Goal: Information Seeking & Learning: Learn about a topic

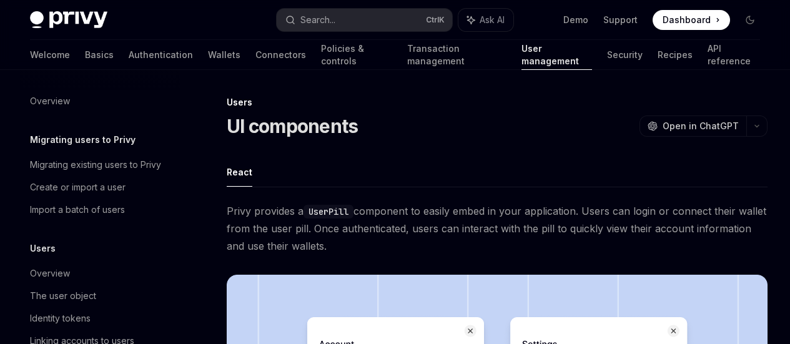
scroll to position [1998, 0]
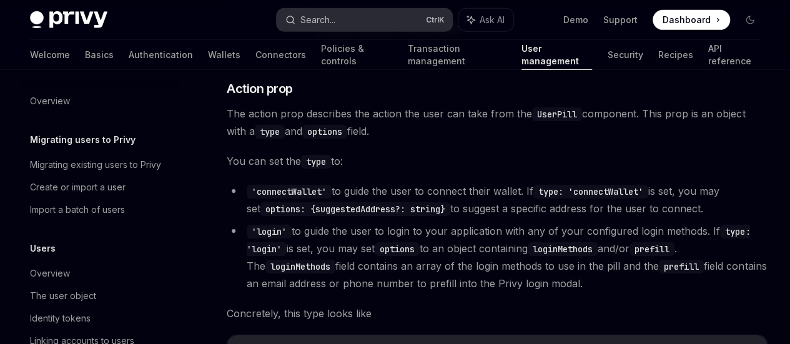
click at [369, 19] on button "Search... Ctrl K" at bounding box center [364, 20] width 175 height 22
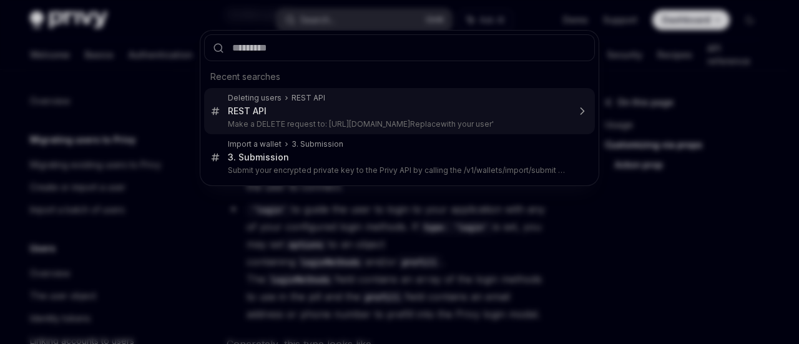
type input "******"
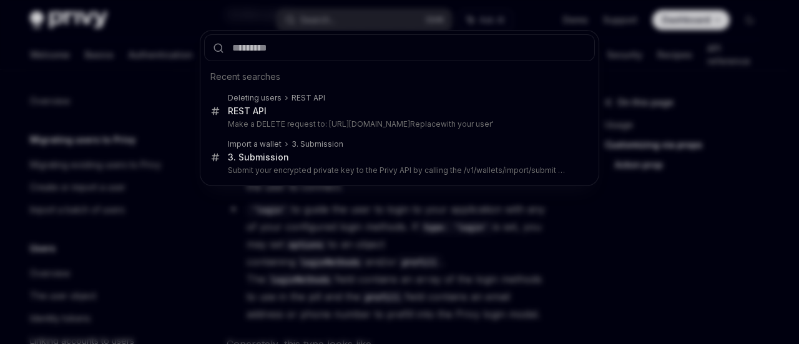
click at [282, 272] on div "Recent searches Deleting users REST API REST API Make a DELETE request to: [URL…" at bounding box center [399, 172] width 799 height 344
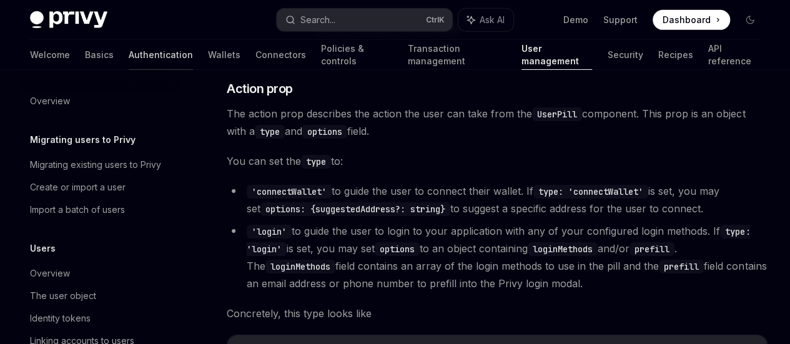
click at [129, 54] on link "Authentication" at bounding box center [161, 55] width 64 height 30
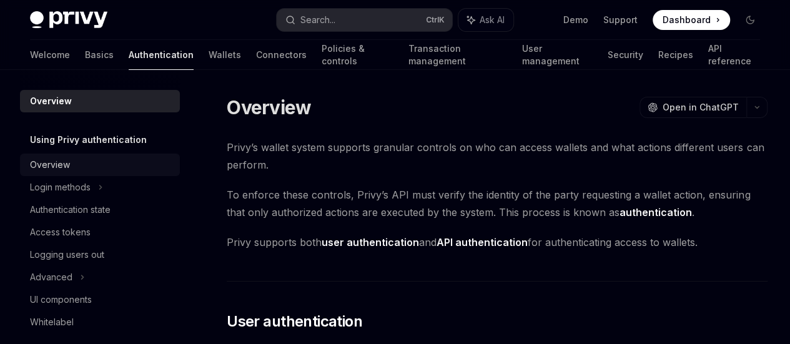
scroll to position [122, 0]
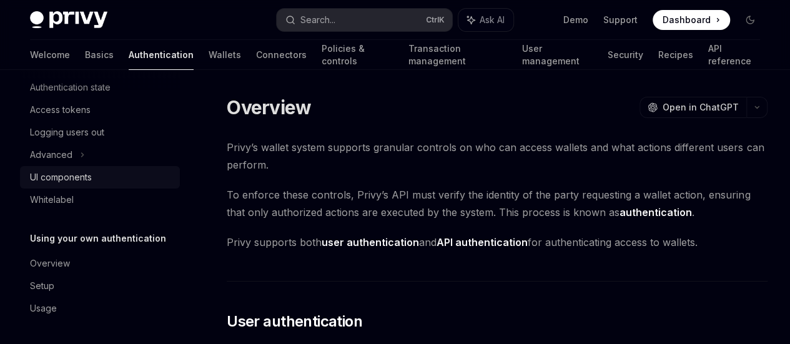
click at [46, 179] on div "UI components" at bounding box center [61, 177] width 62 height 15
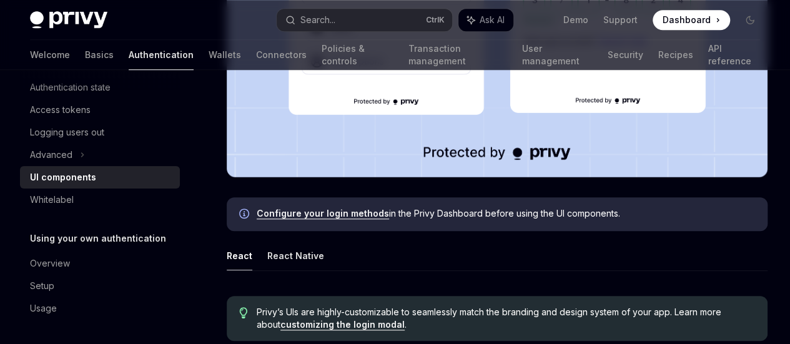
scroll to position [500, 0]
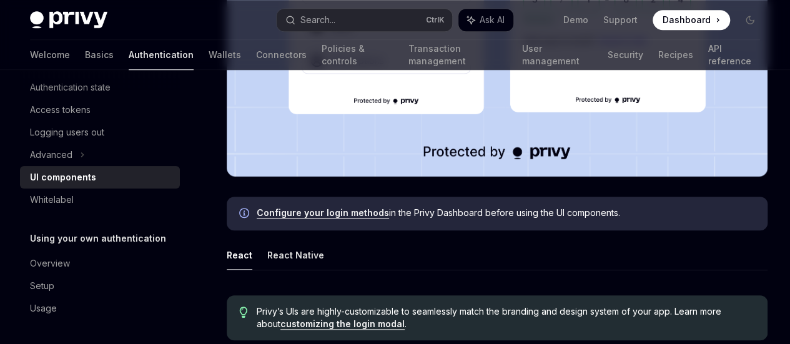
click at [340, 207] on link "Configure your login methods" at bounding box center [323, 212] width 132 height 11
click at [333, 319] on link "customizing the login modal" at bounding box center [342, 324] width 124 height 11
click at [129, 52] on link "Authentication" at bounding box center [161, 55] width 65 height 30
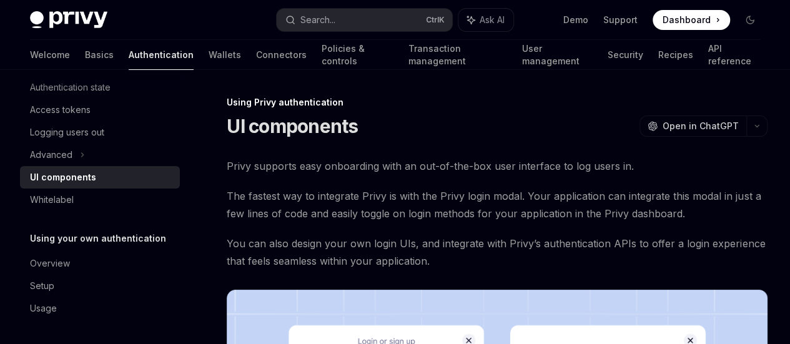
type textarea "*"
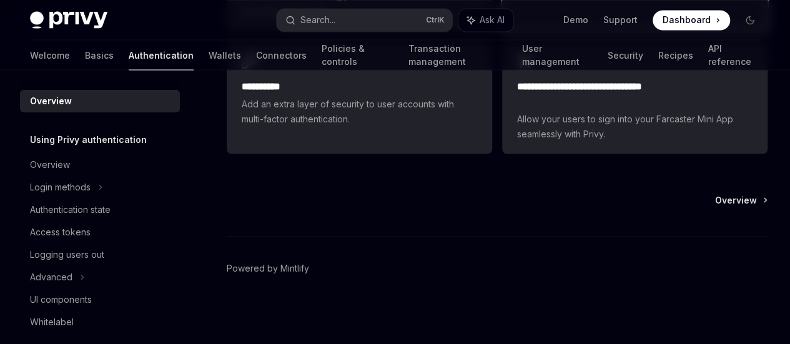
scroll to position [1165, 0]
click at [0, 0] on link "API authentication" at bounding box center [0, 0] width 0 height 0
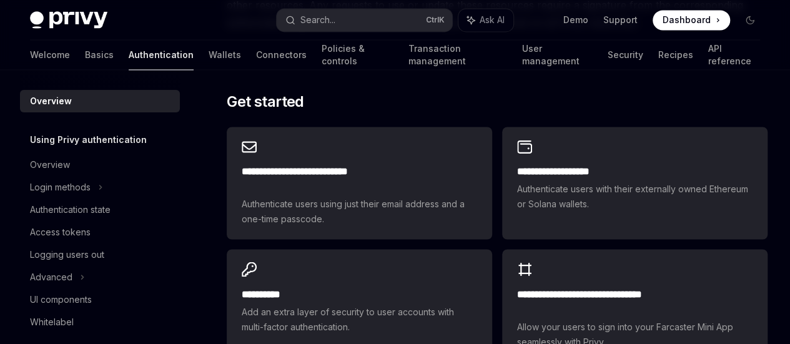
scroll to position [921, 0]
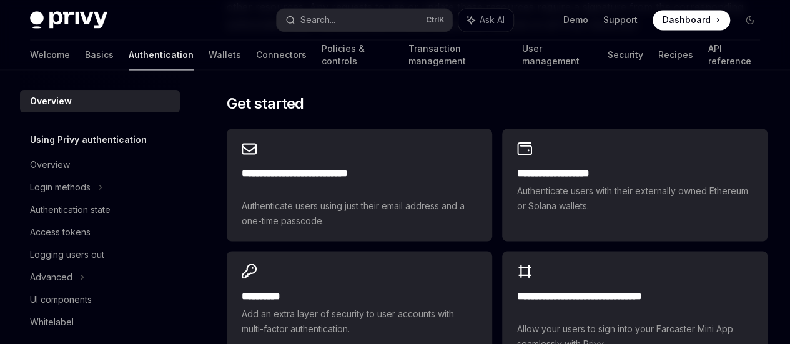
click at [0, 0] on link "Using Privy as your authentication provider" at bounding box center [0, 0] width 0 height 0
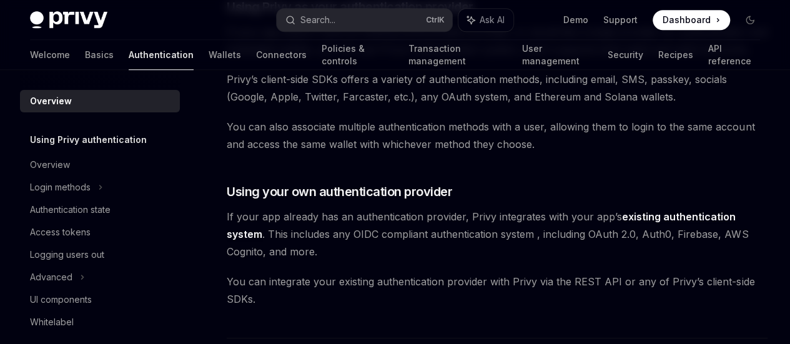
scroll to position [446, 0]
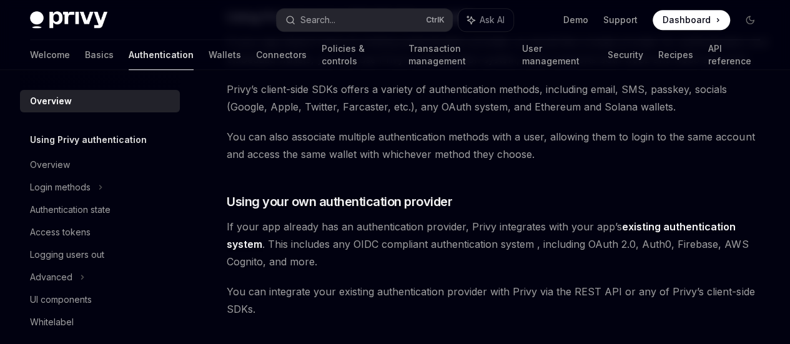
click at [0, 0] on link "Using your own authentication provider" at bounding box center [0, 0] width 0 height 0
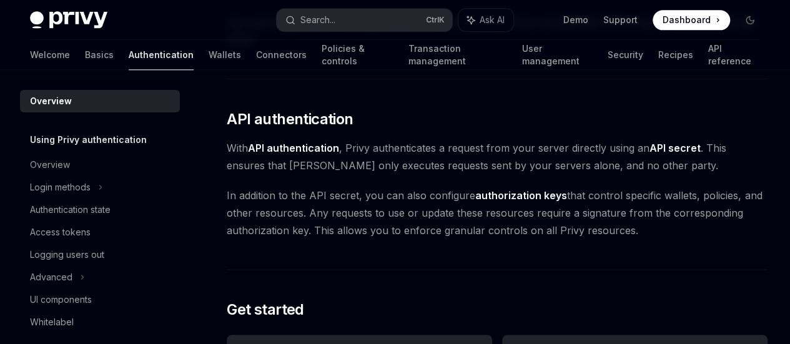
scroll to position [718, 0]
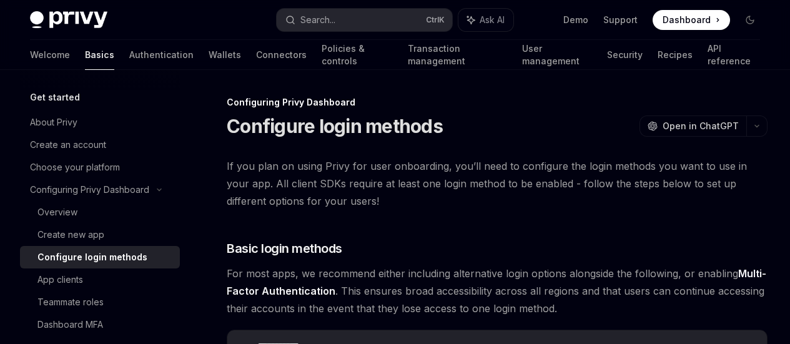
scroll to position [166, 0]
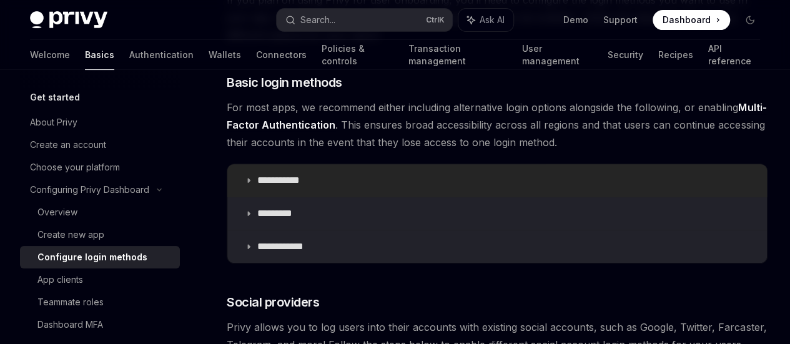
click at [249, 184] on icon at bounding box center [248, 180] width 7 height 7
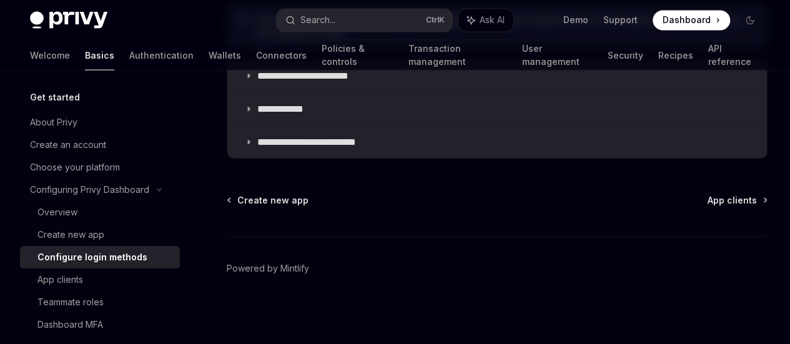
scroll to position [1367, 0]
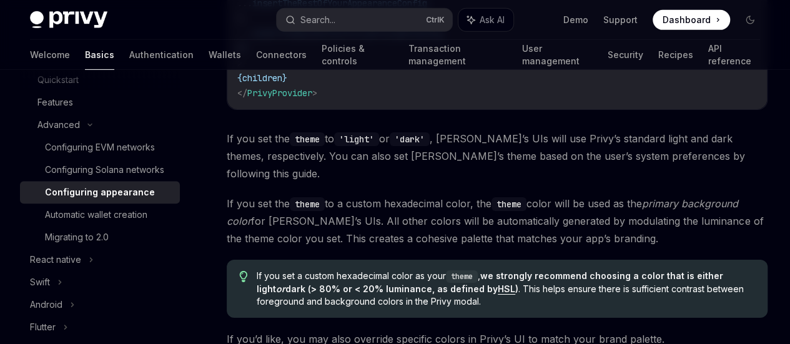
scroll to position [2165, 0]
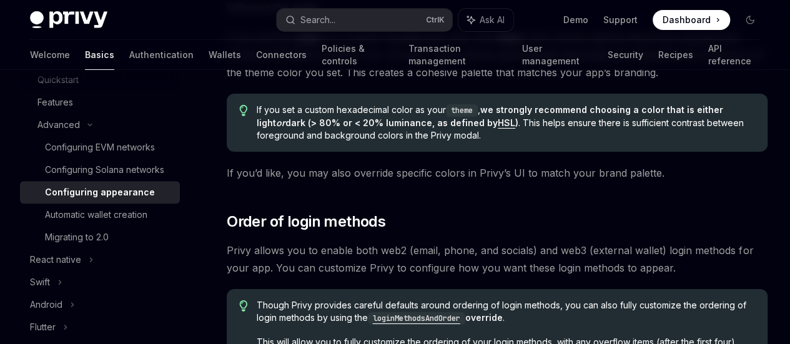
drag, startPoint x: 245, startPoint y: 147, endPoint x: 259, endPoint y: 248, distance: 101.4
copy code "config = { { appearance: { // Defaults to 'light' theme: 'dark' , ... insertThe…"
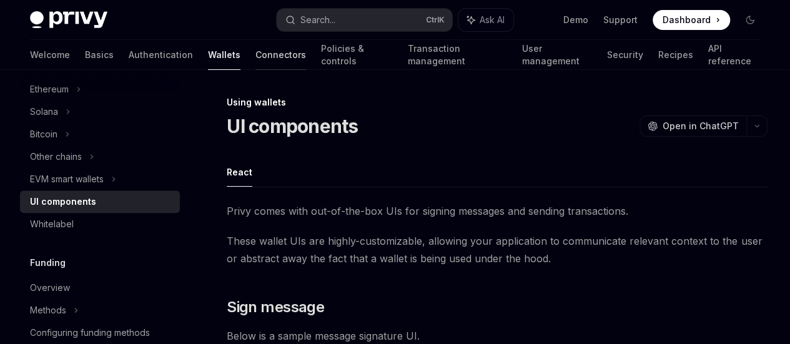
click at [255, 52] on link "Connectors" at bounding box center [280, 55] width 51 height 30
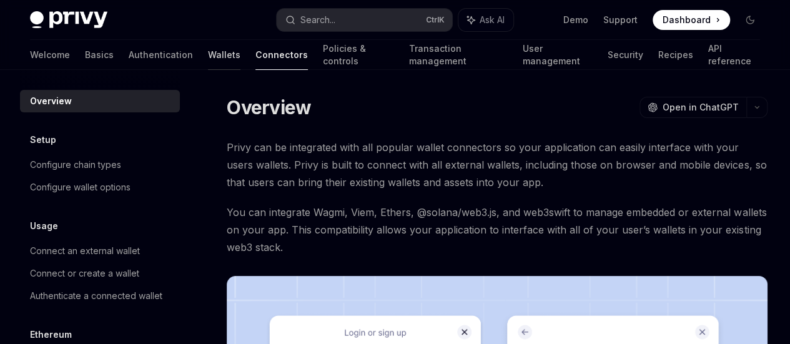
click at [208, 52] on link "Wallets" at bounding box center [224, 55] width 32 height 30
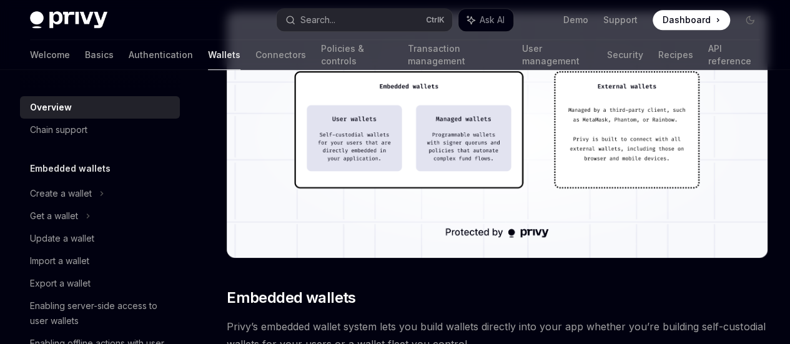
scroll to position [500, 0]
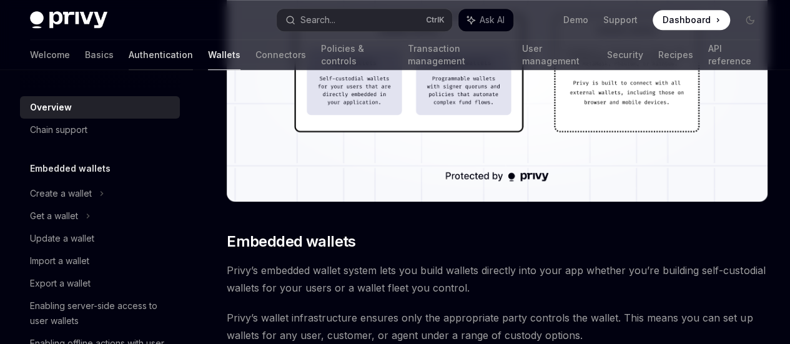
click at [130, 51] on link "Authentication" at bounding box center [161, 55] width 64 height 30
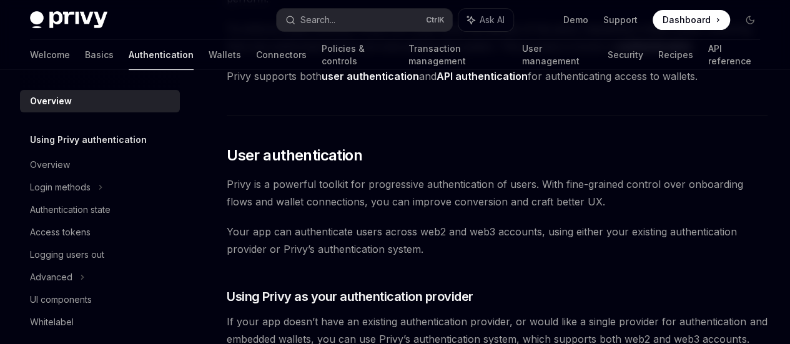
scroll to position [122, 0]
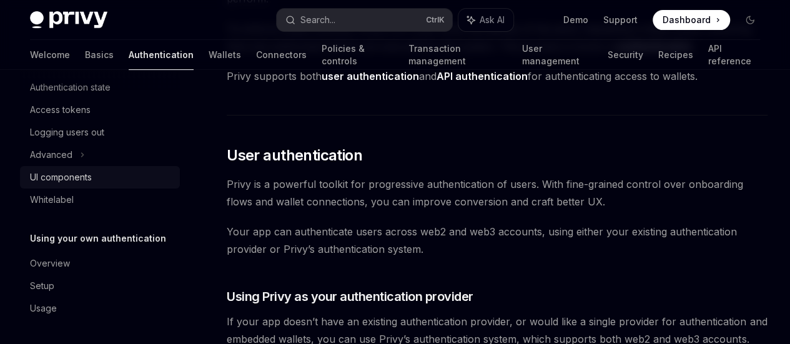
click at [54, 175] on div "UI components" at bounding box center [61, 177] width 62 height 15
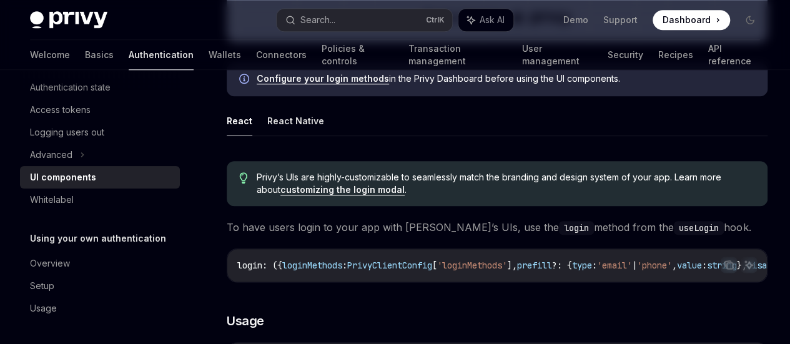
scroll to position [666, 0]
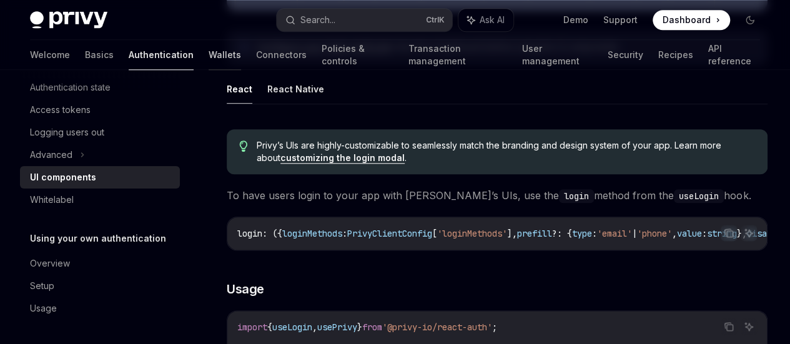
click at [209, 46] on link "Wallets" at bounding box center [225, 55] width 32 height 30
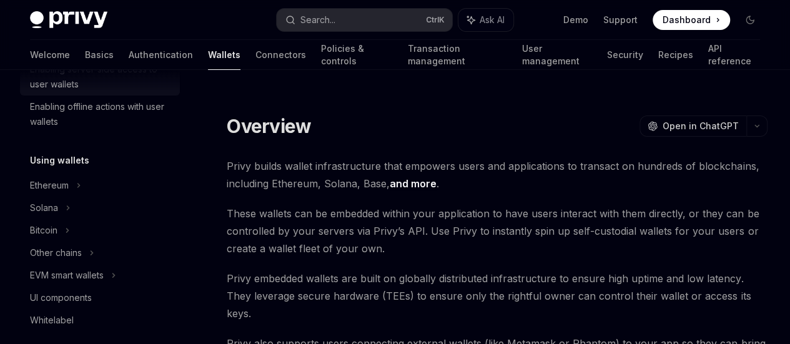
scroll to position [236, 0]
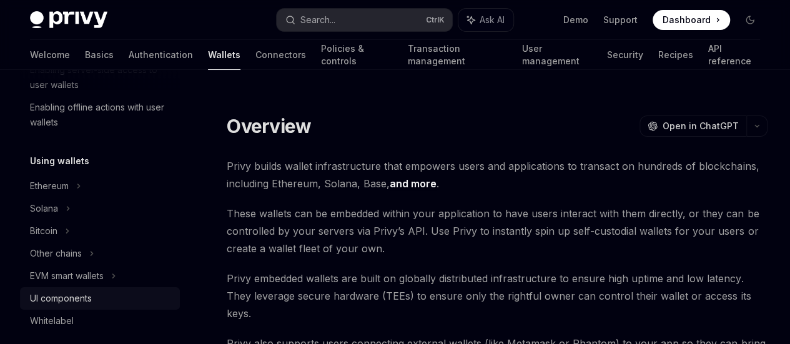
click at [76, 297] on div "UI components" at bounding box center [61, 298] width 62 height 15
type textarea "*"
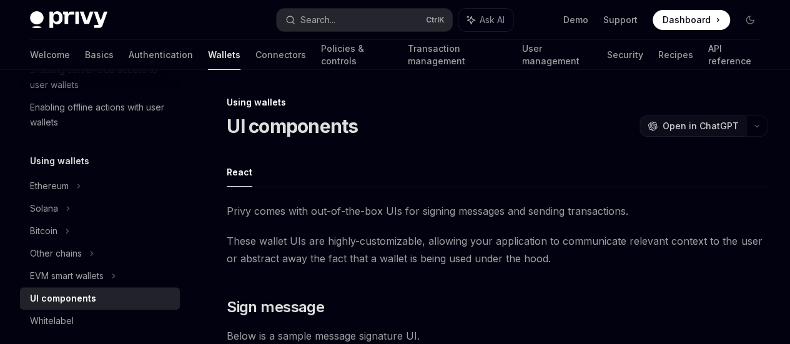
click at [663, 123] on span "Open in ChatGPT" at bounding box center [701, 126] width 76 height 12
